Goal: Navigation & Orientation: Understand site structure

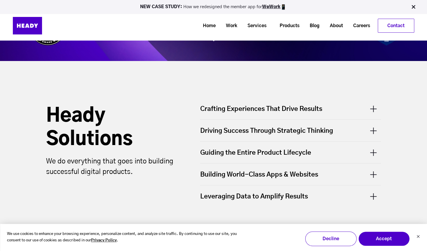
scroll to position [137, 0]
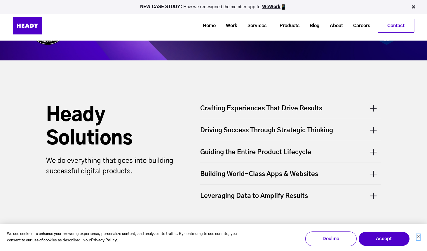
click at [419, 235] on icon "Dismiss cookie banner" at bounding box center [417, 235] width 3 height 3
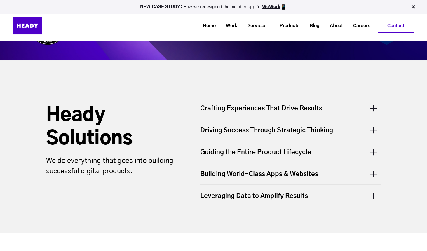
click at [374, 108] on div "Crafting Experiences That Drive Results" at bounding box center [290, 111] width 181 height 15
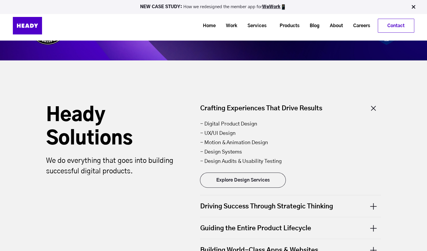
click at [374, 108] on div "Crafting Experiences That Drive Results" at bounding box center [290, 111] width 181 height 15
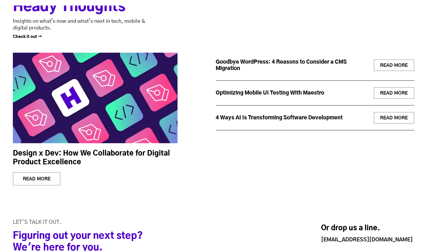
scroll to position [2107, 0]
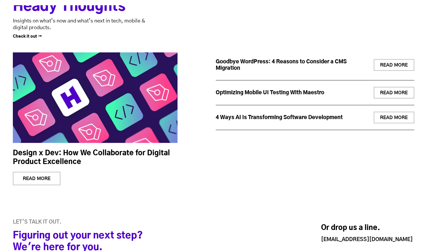
click at [390, 66] on link "READ MORE" at bounding box center [393, 65] width 41 height 12
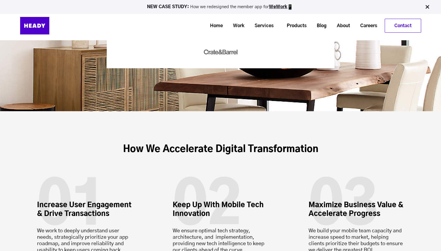
scroll to position [1461, 0]
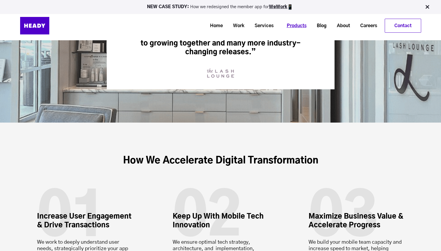
click at [294, 27] on link "Products" at bounding box center [294, 25] width 30 height 11
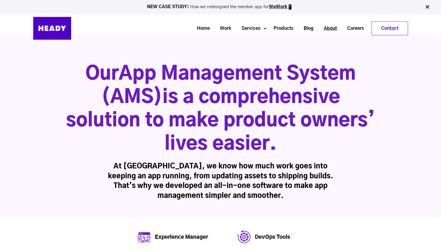
click at [327, 28] on link "About" at bounding box center [327, 28] width 23 height 11
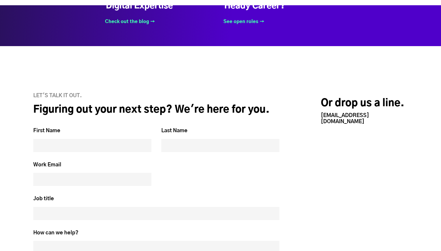
scroll to position [2467, 0]
